Goal: Task Accomplishment & Management: Manage account settings

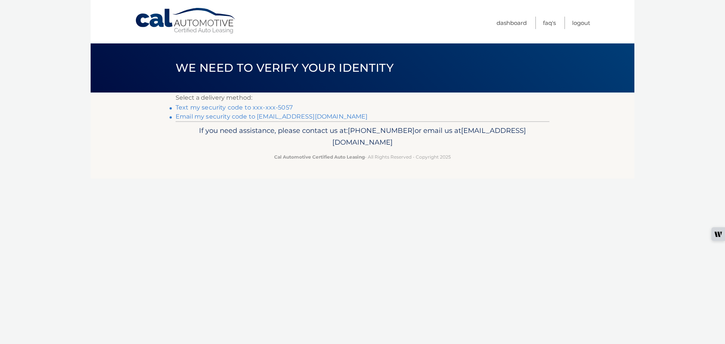
click at [217, 107] on link "Text my security code to xxx-xxx-5057" at bounding box center [234, 107] width 117 height 7
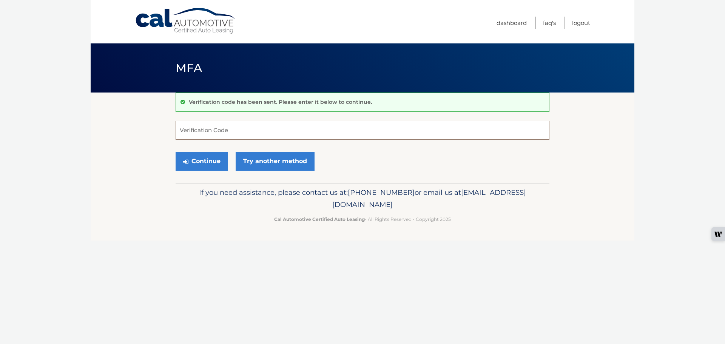
click at [218, 136] on input "Verification Code" at bounding box center [363, 130] width 374 height 19
type input "189346"
click at [216, 159] on button "Continue" at bounding box center [202, 161] width 53 height 19
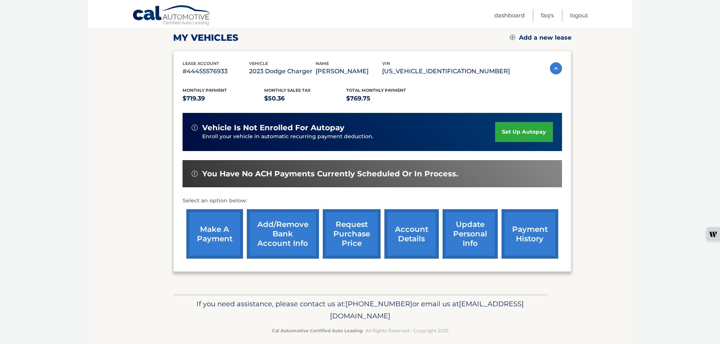
scroll to position [114, 0]
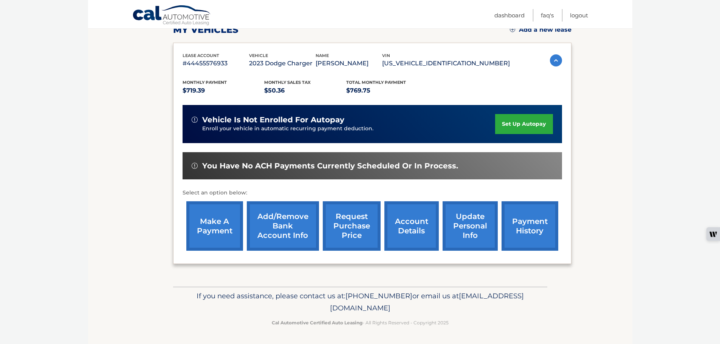
click at [213, 227] on link "make a payment" at bounding box center [214, 225] width 57 height 49
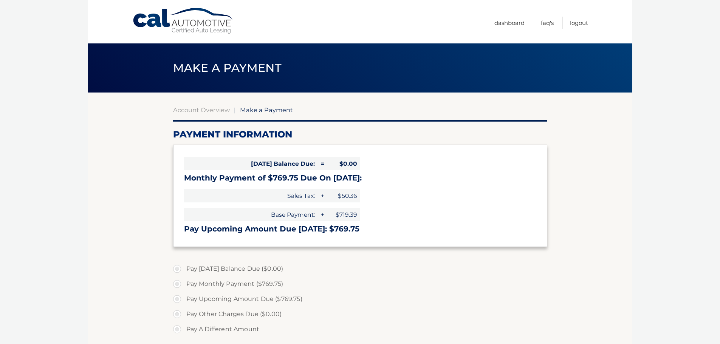
select select "ZGFhZjU2NmMtZjBlYy00YTM4LWI5ZmUtZTNiMWViMDhlODM1"
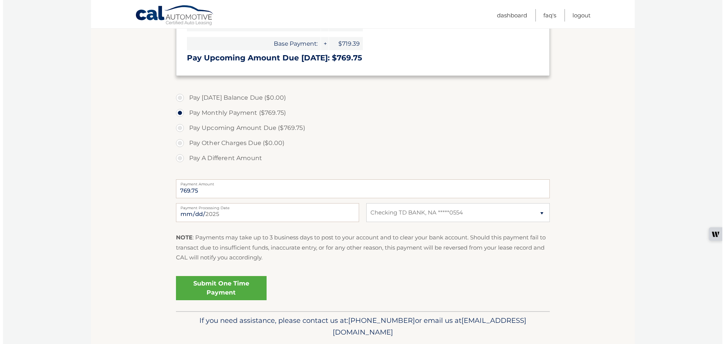
scroll to position [189, 0]
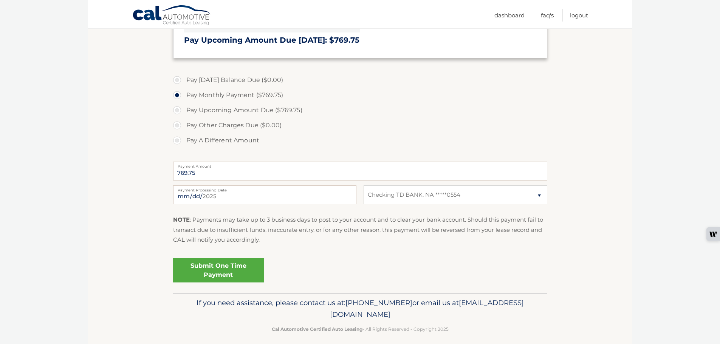
click at [245, 268] on link "Submit One Time Payment" at bounding box center [218, 270] width 91 height 24
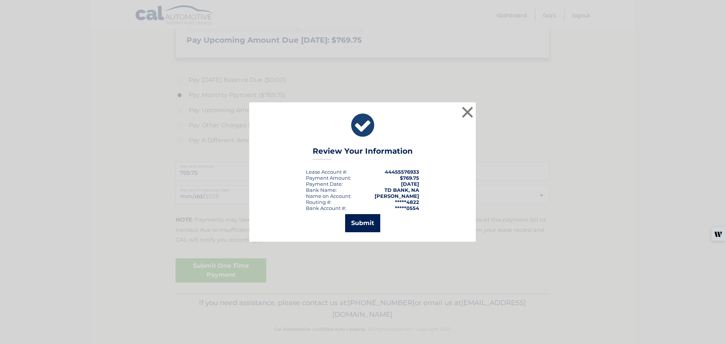
click at [365, 227] on button "Submit" at bounding box center [362, 223] width 35 height 18
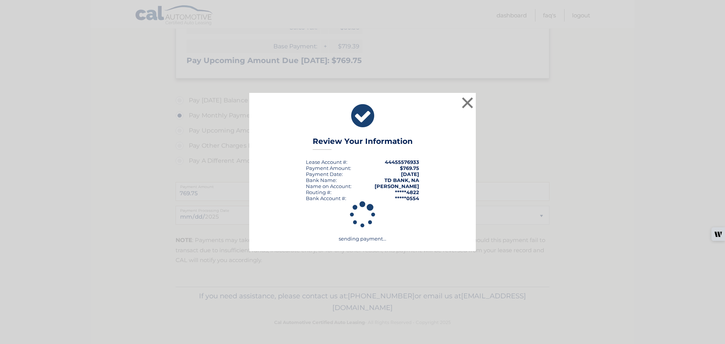
scroll to position [169, 0]
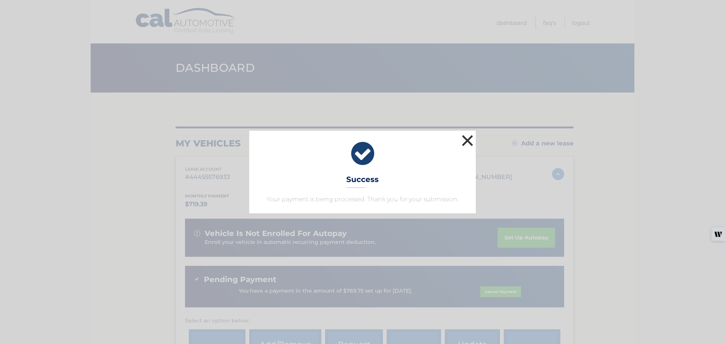
click at [466, 142] on button "×" at bounding box center [467, 140] width 15 height 15
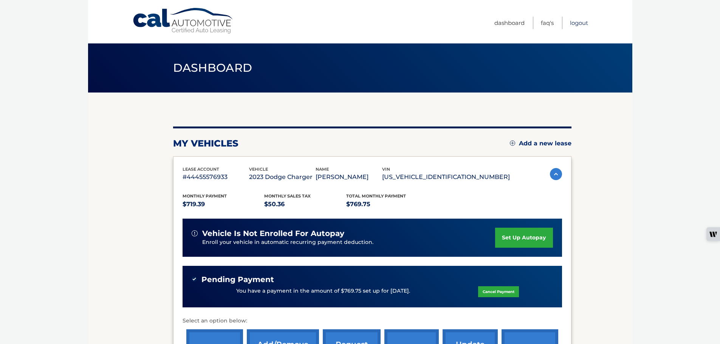
click at [579, 24] on link "Logout" at bounding box center [579, 23] width 18 height 12
